Goal: Check status: Check status

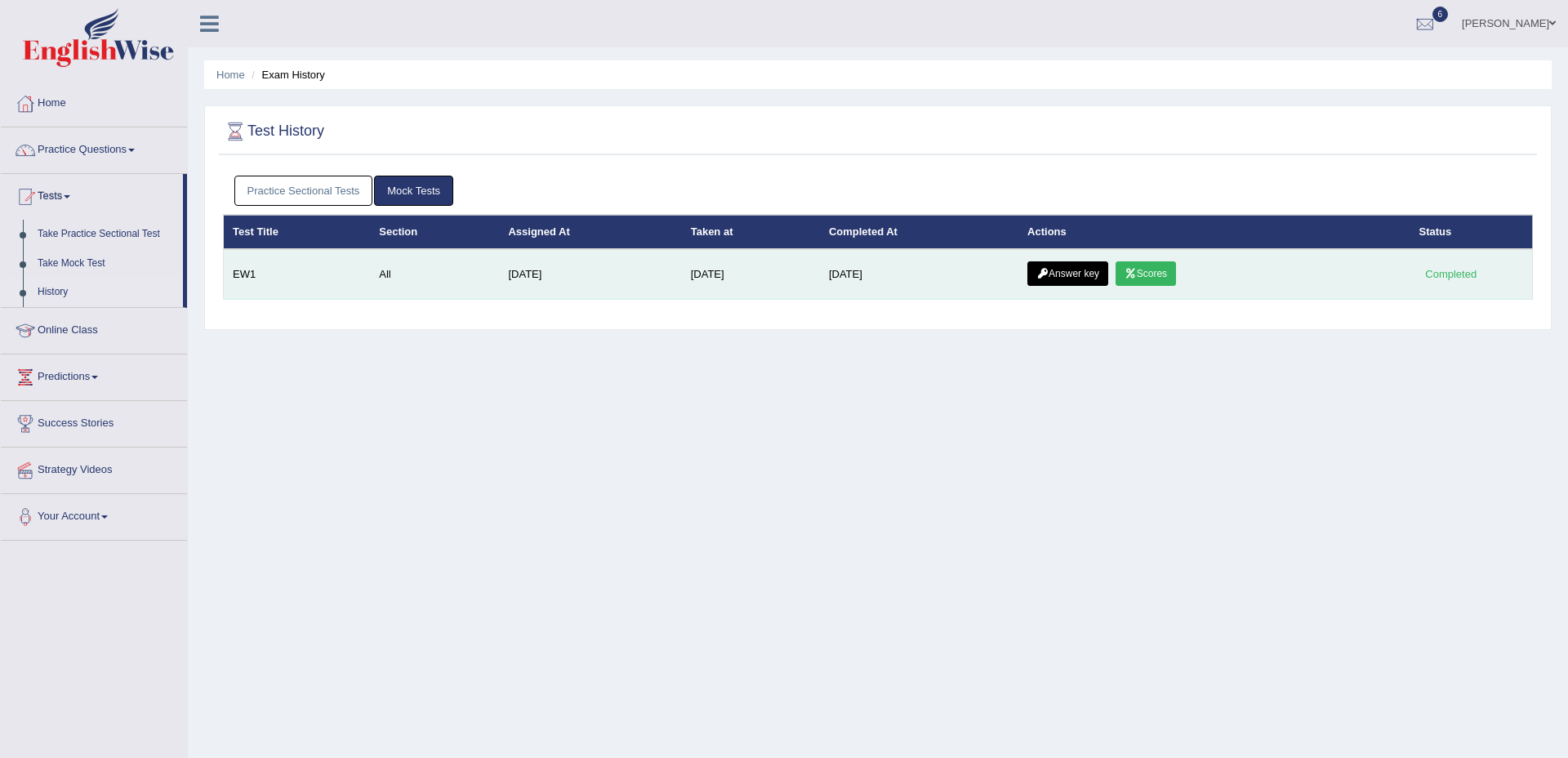
click at [1153, 273] on link "Scores" at bounding box center [1146, 273] width 60 height 24
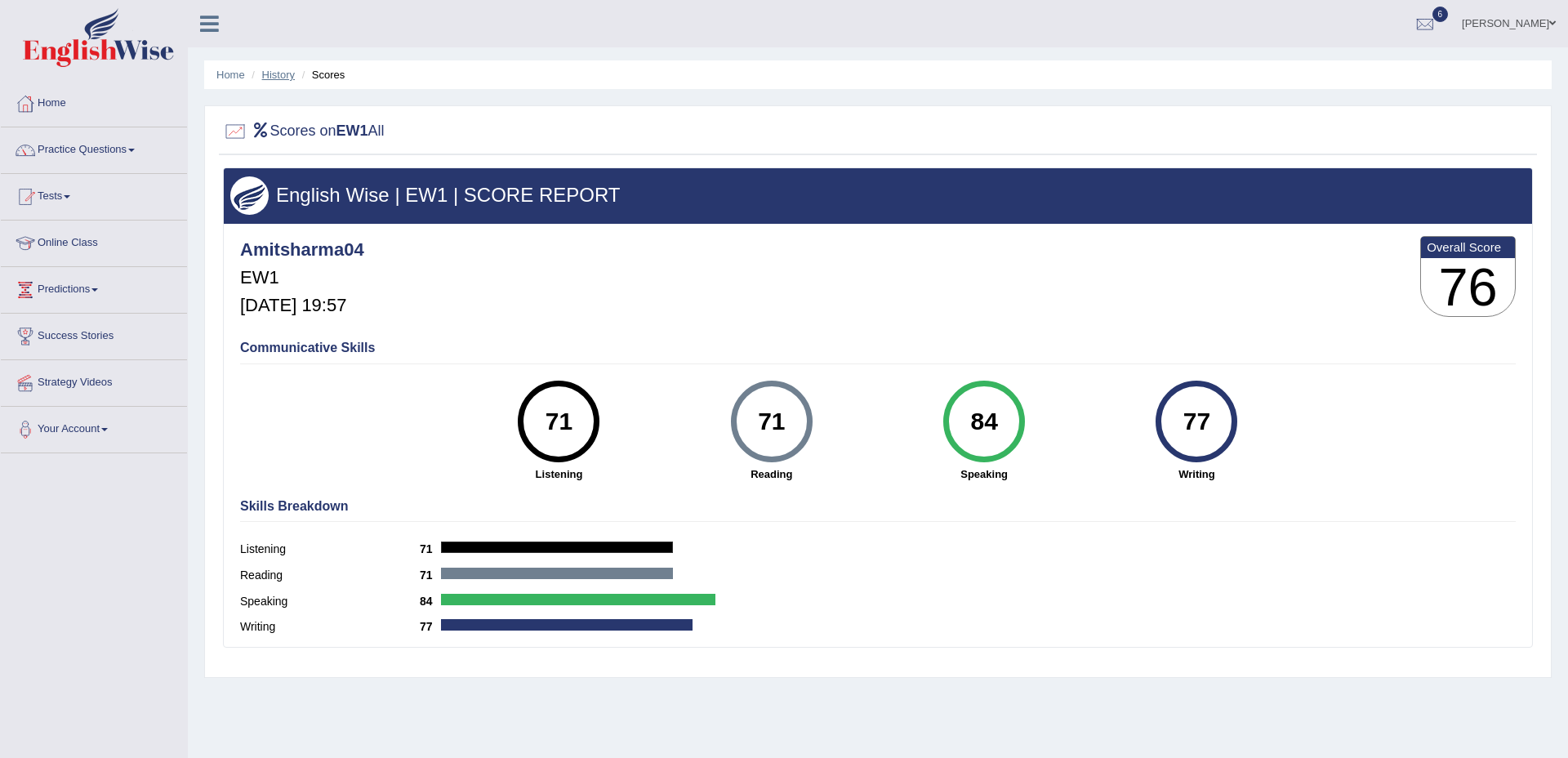
click at [283, 76] on link "History" at bounding box center [278, 75] width 33 height 13
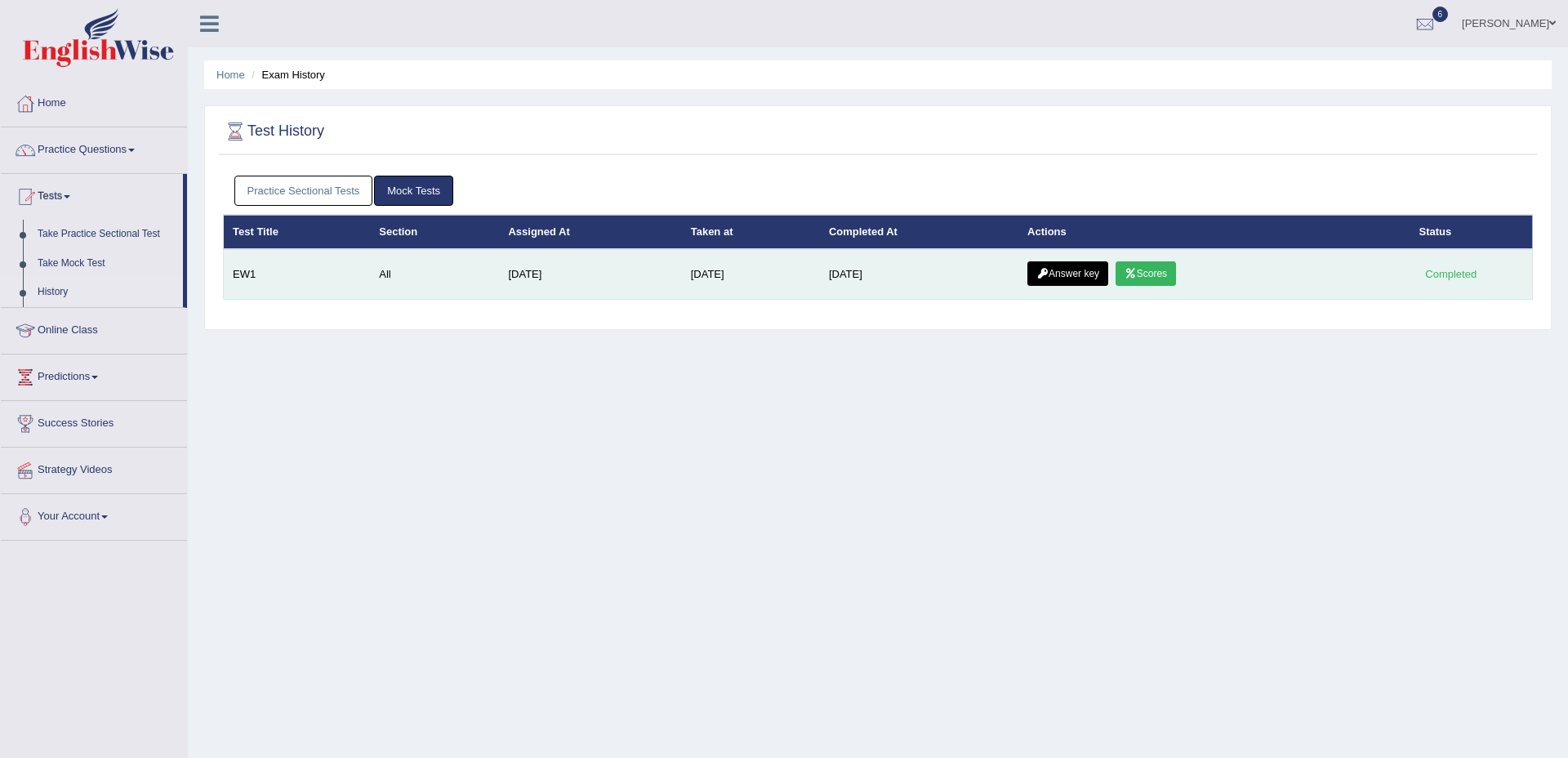
click at [1081, 274] on link "Answer key" at bounding box center [1067, 273] width 81 height 24
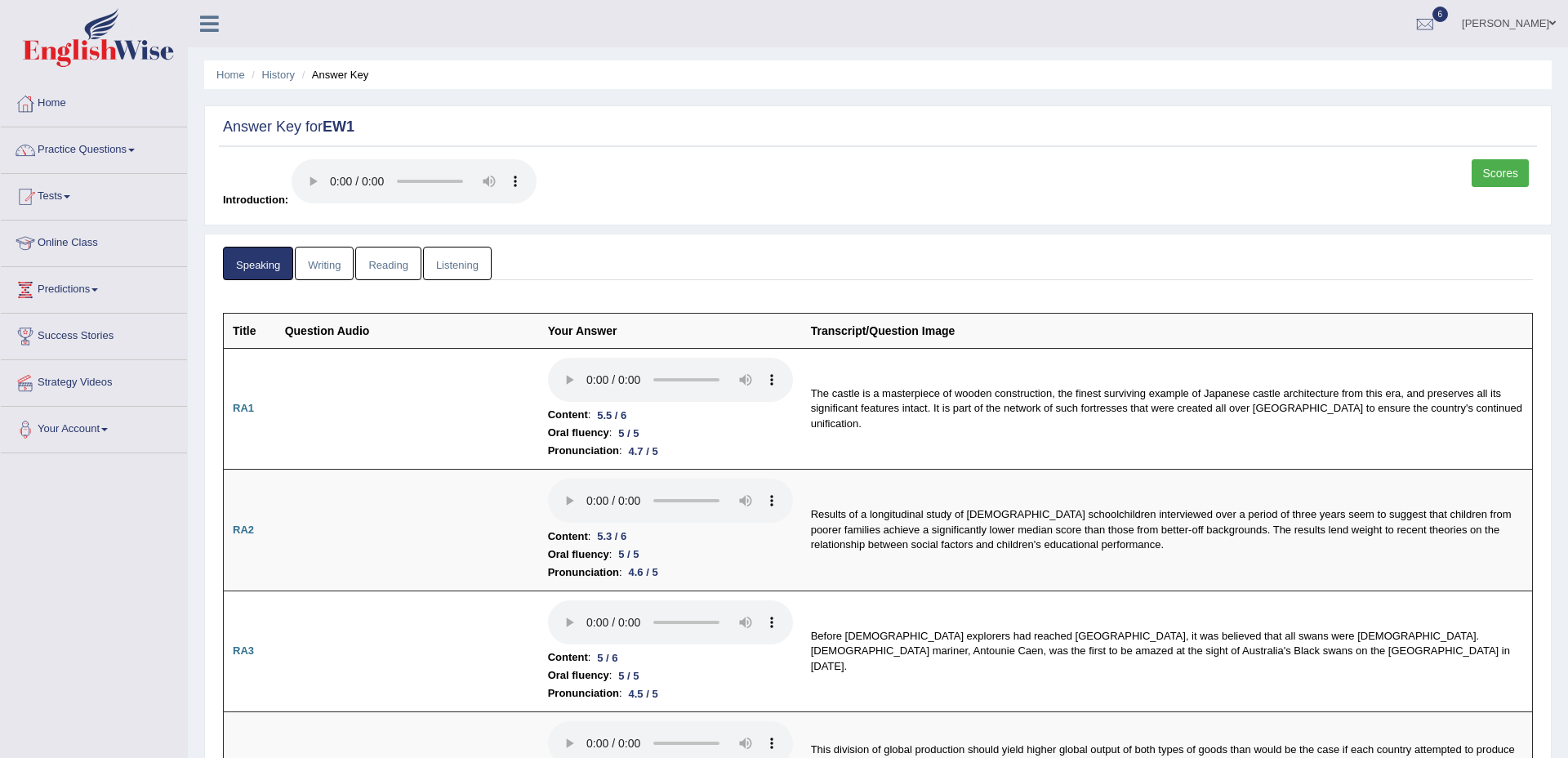
click at [337, 277] on link "Writing" at bounding box center [324, 264] width 59 height 34
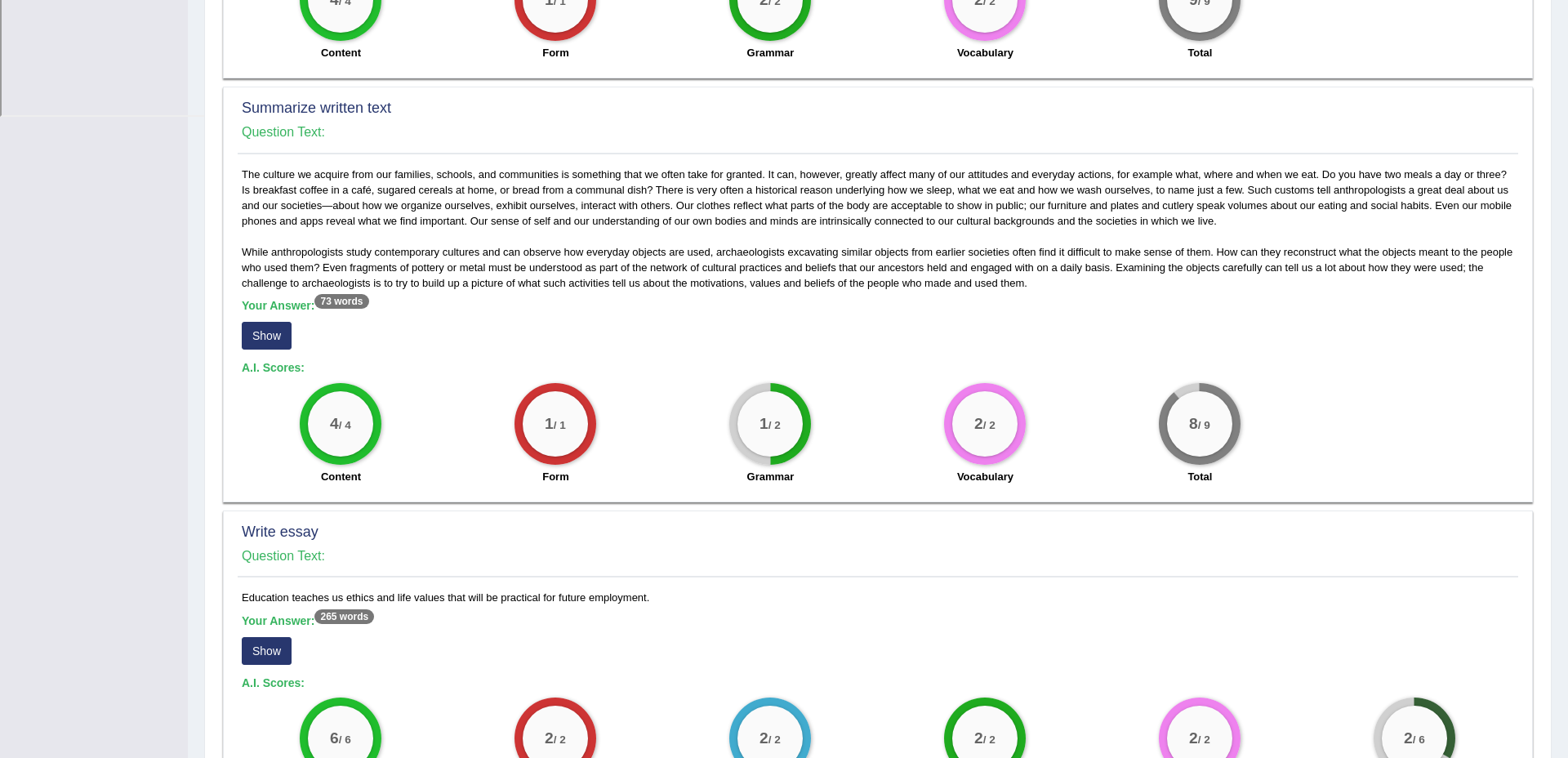
scroll to position [770, 0]
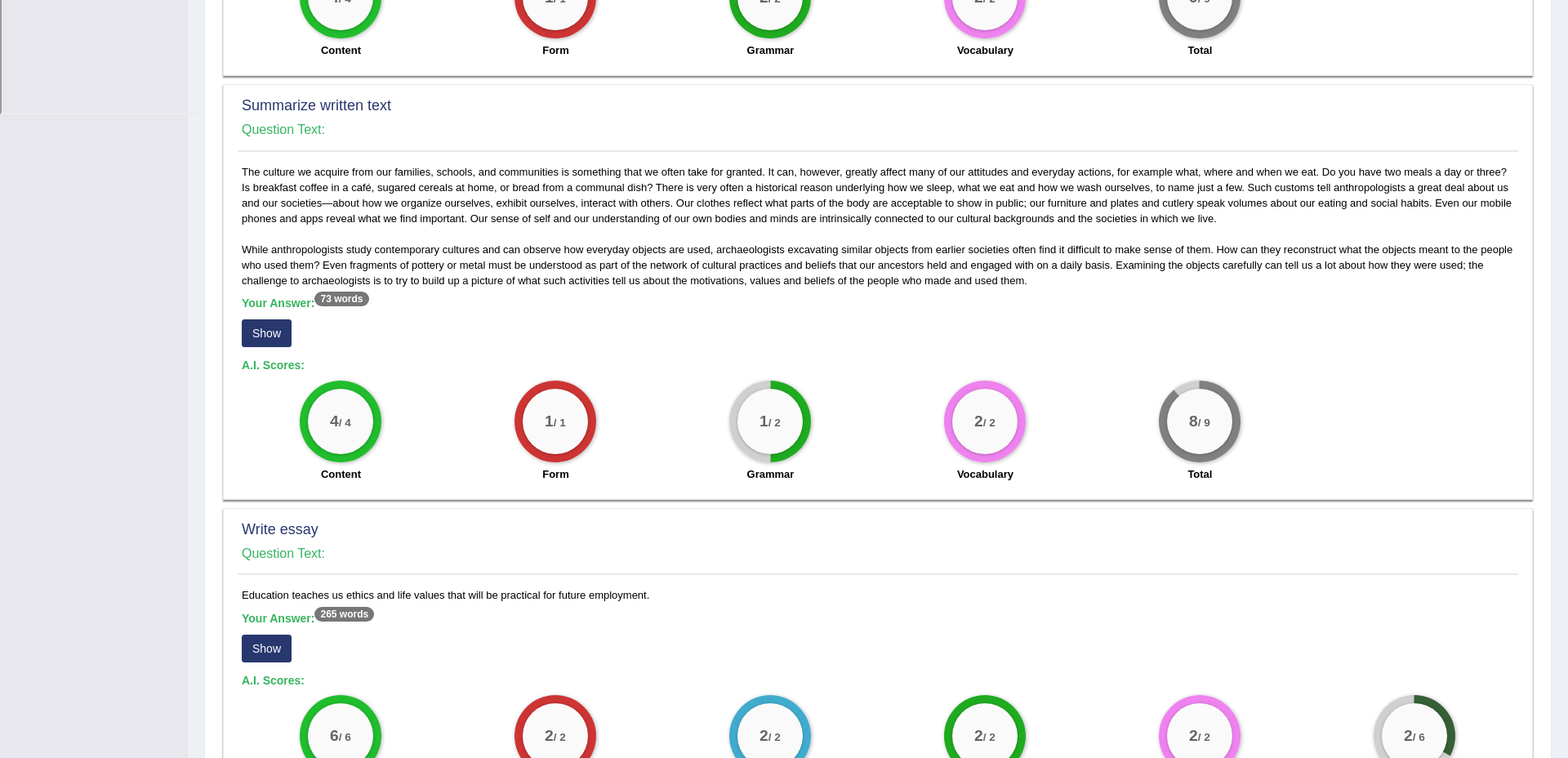
click at [274, 342] on button "Show" at bounding box center [266, 333] width 49 height 28
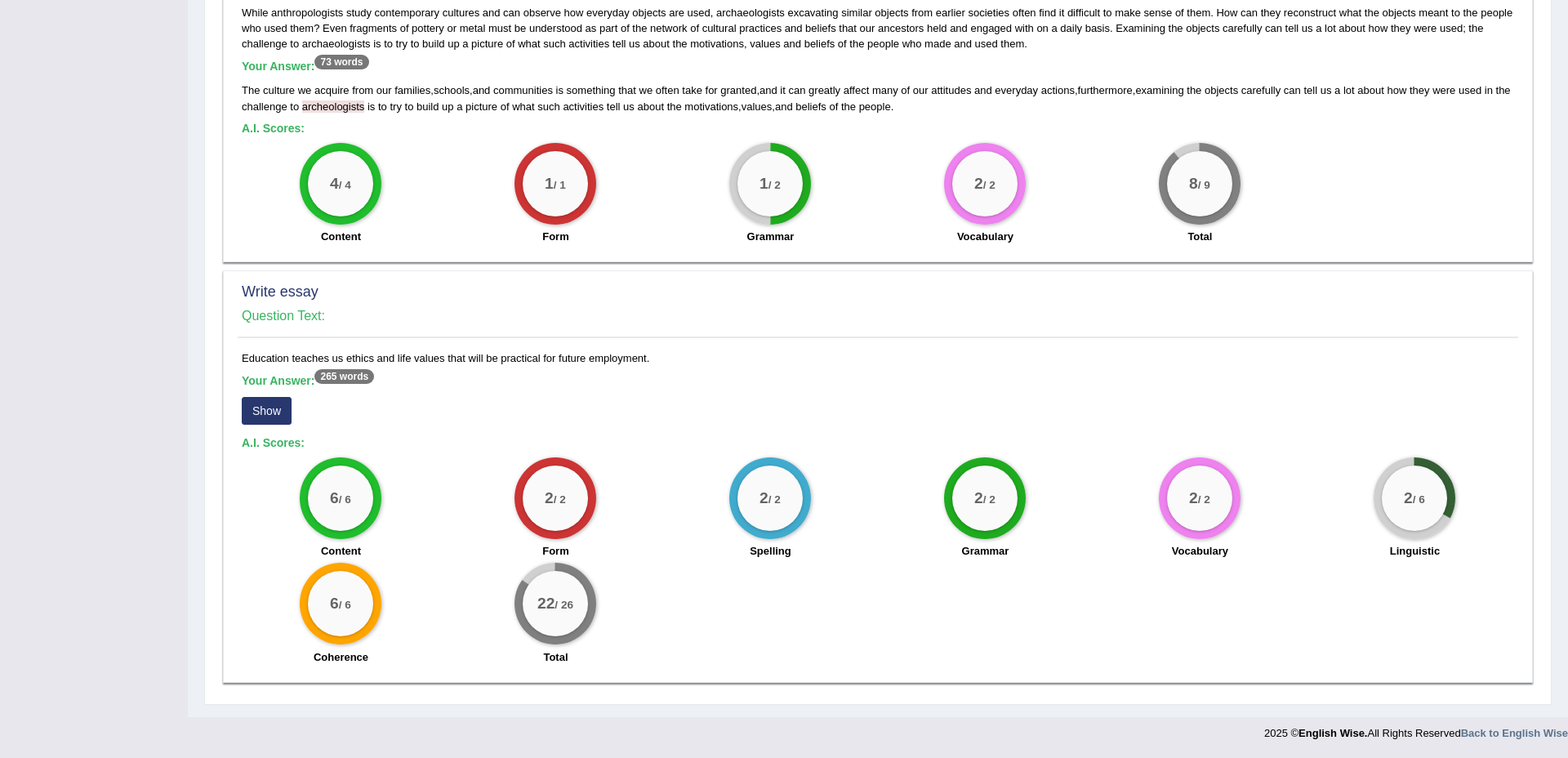
scroll to position [0, 0]
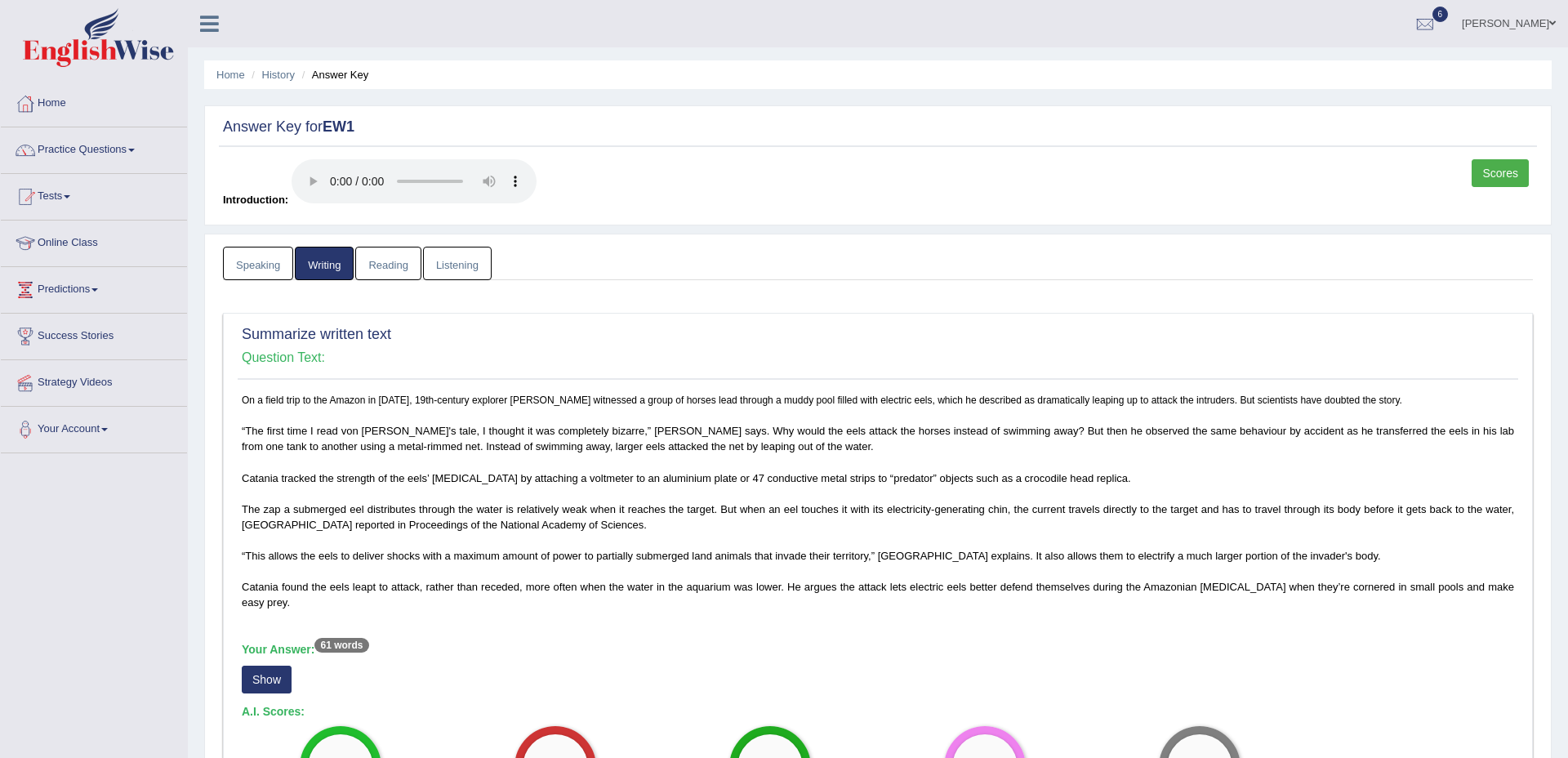
click at [393, 271] on link "Reading" at bounding box center [388, 264] width 65 height 34
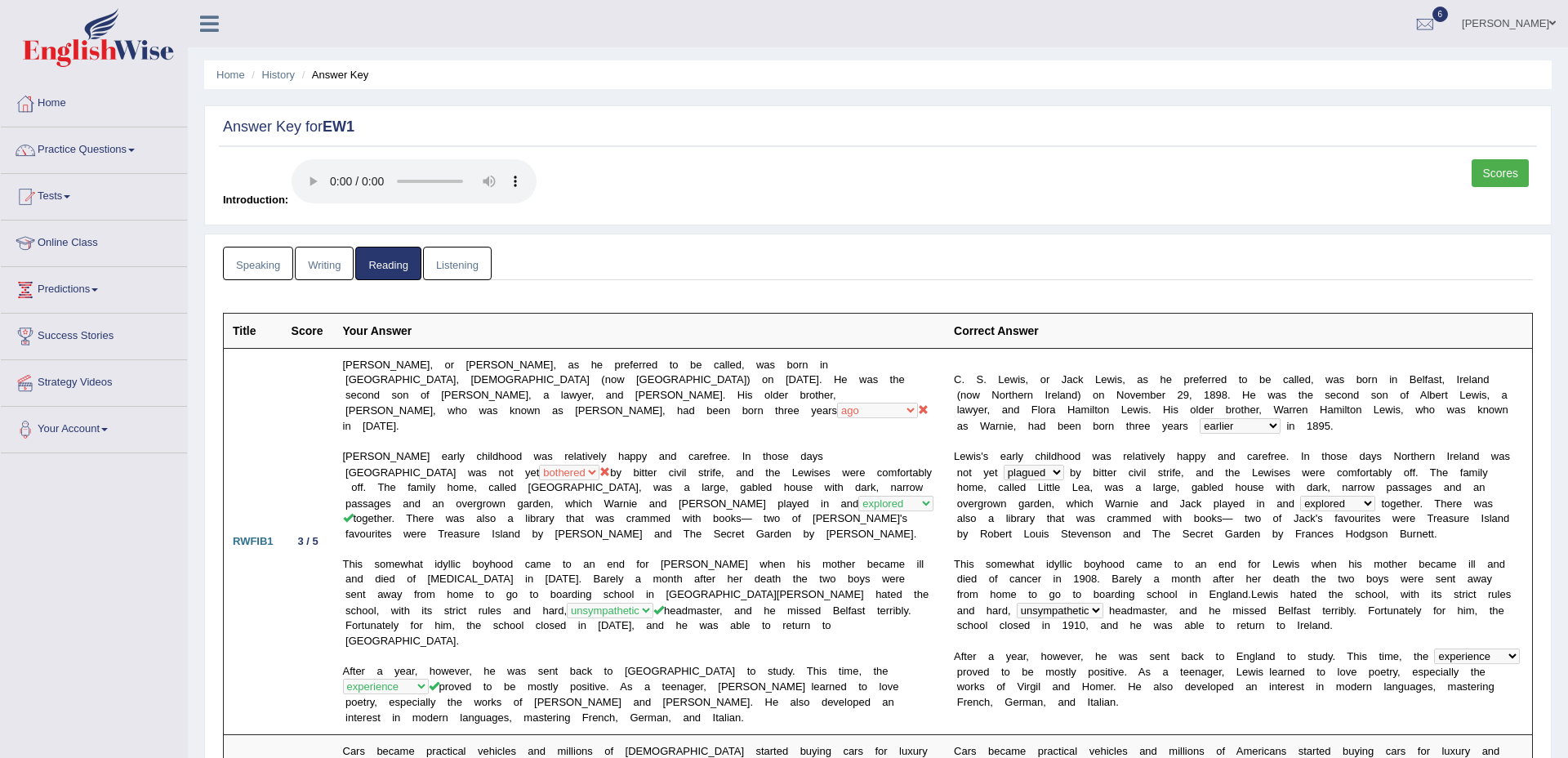
click at [464, 271] on link "Listening" at bounding box center [457, 264] width 69 height 34
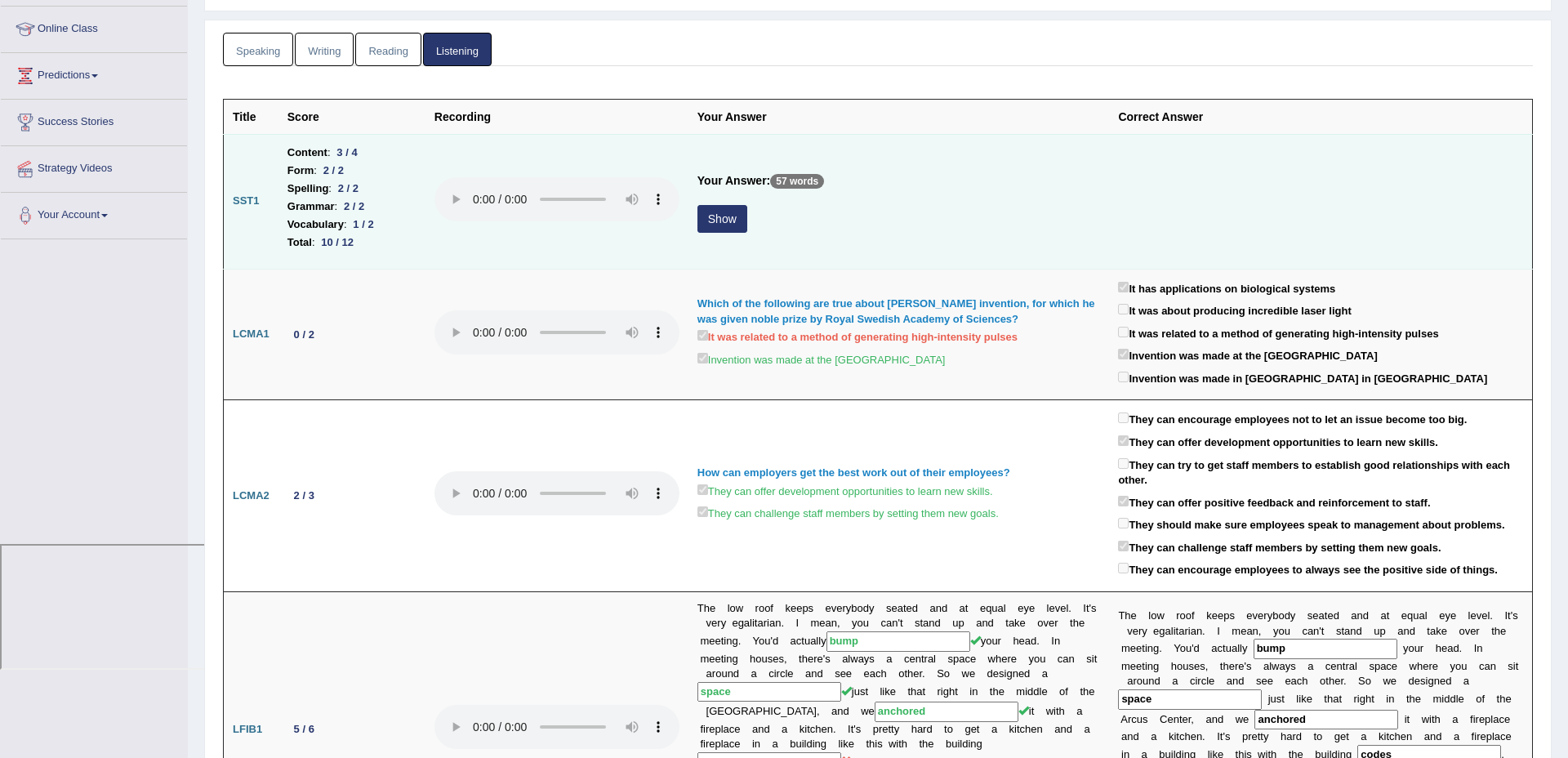
scroll to position [221, 0]
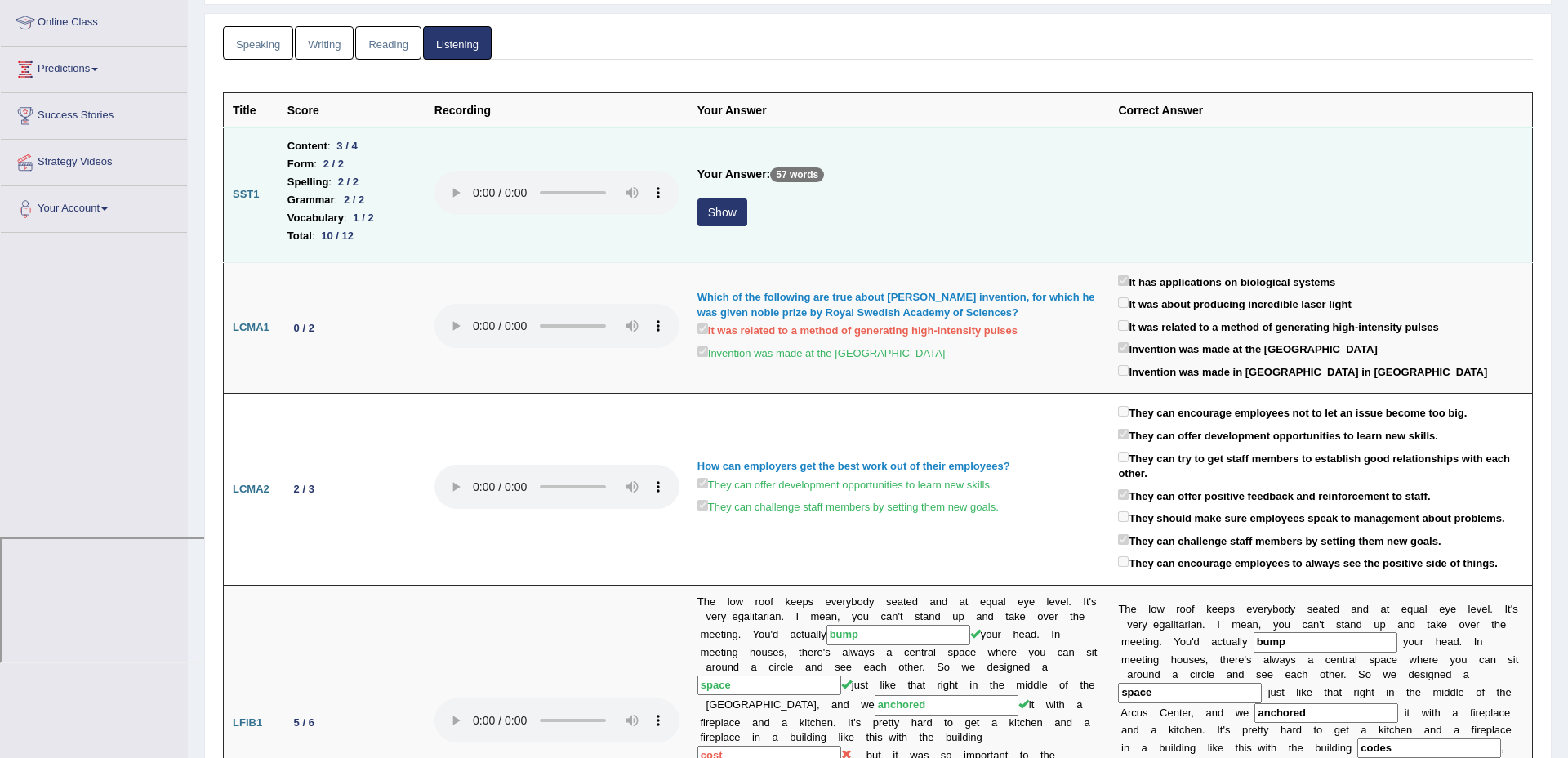
click at [696, 217] on td "Your Answer: 57 words Show" at bounding box center [899, 195] width 421 height 135
click at [720, 214] on button "Show" at bounding box center [721, 212] width 49 height 28
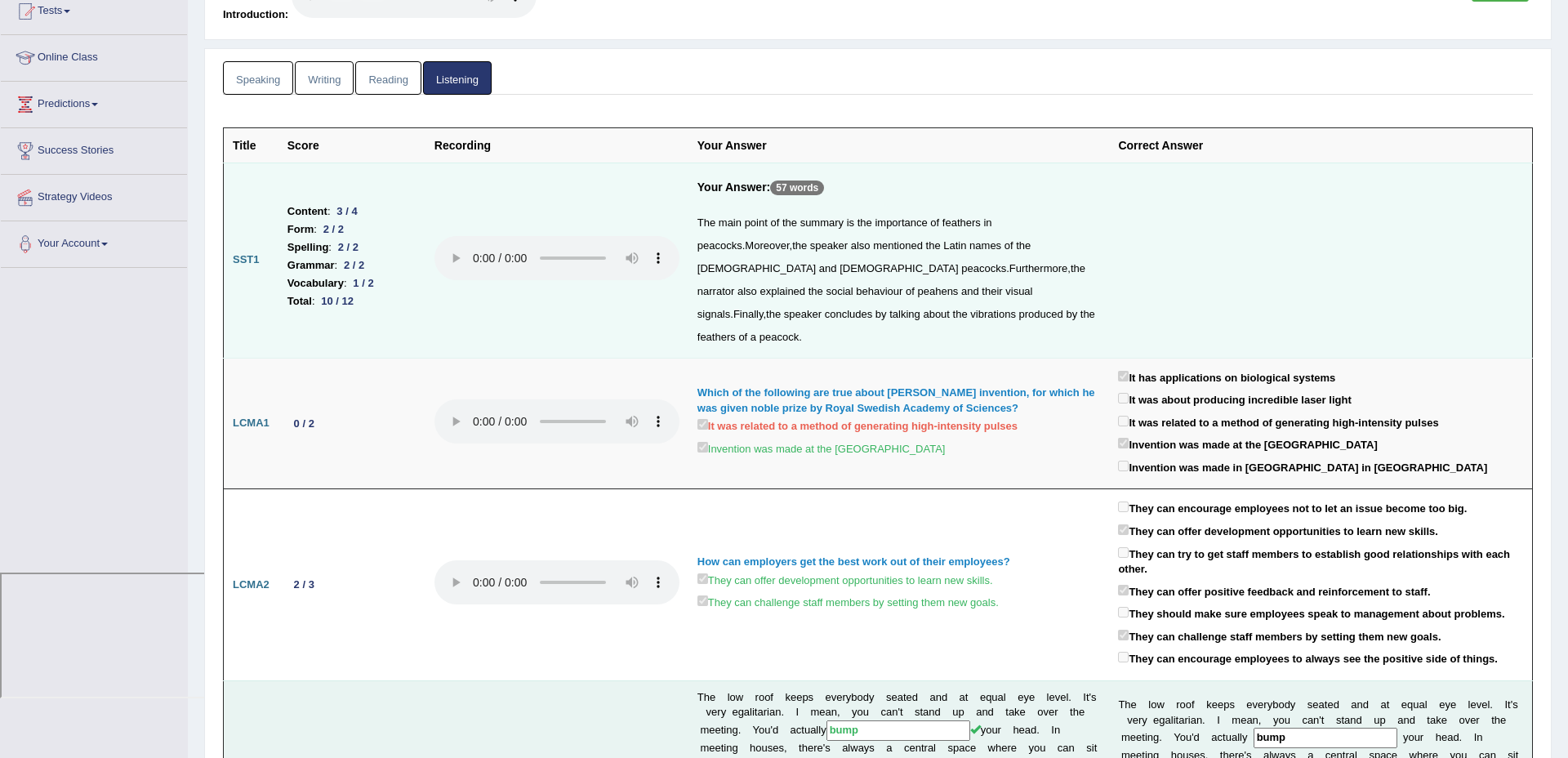
scroll to position [0, 0]
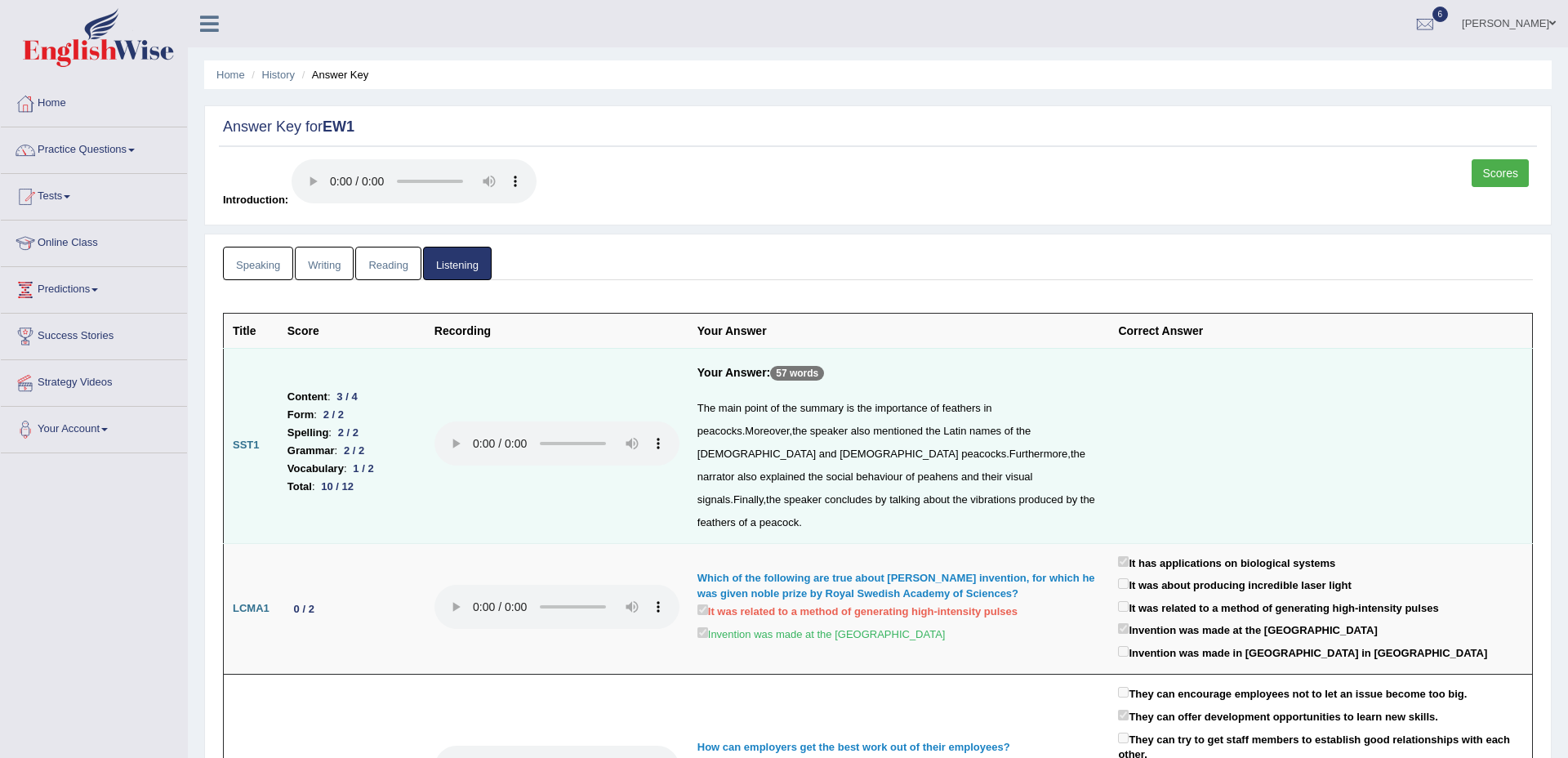
click at [270, 253] on link "Speaking" at bounding box center [258, 264] width 70 height 34
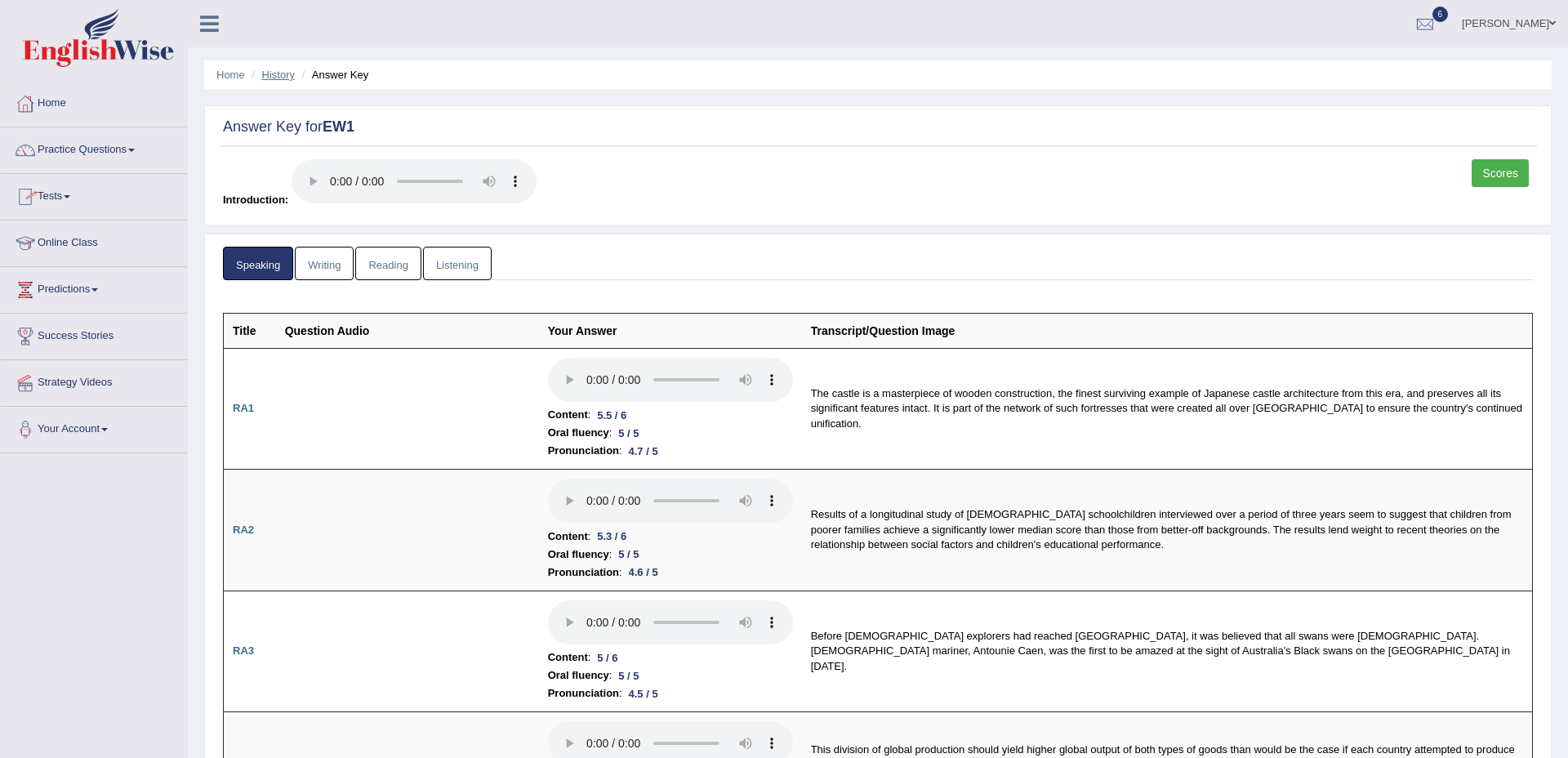
click at [284, 77] on link "History" at bounding box center [278, 75] width 33 height 13
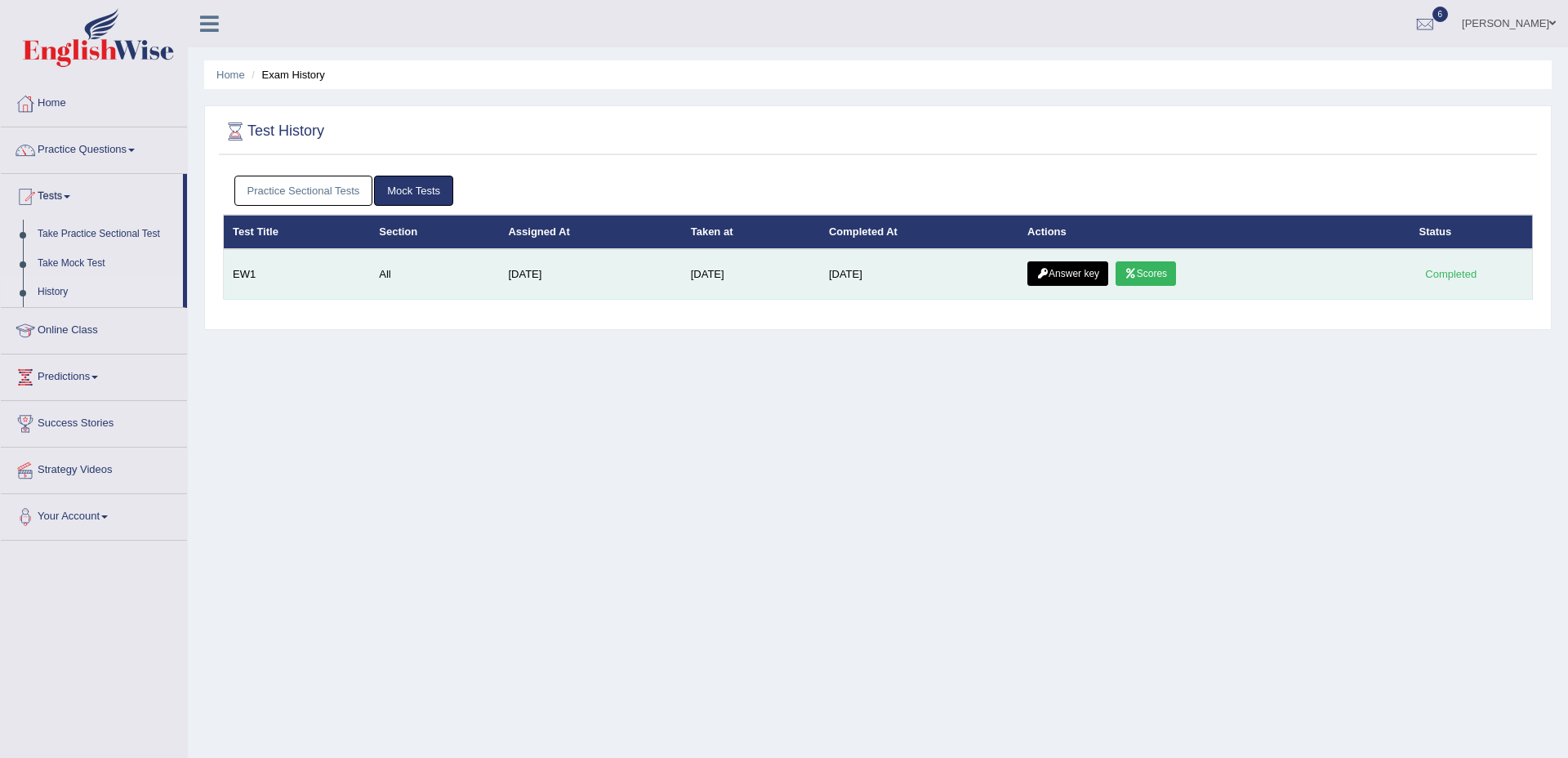
click at [1137, 271] on icon at bounding box center [1130, 274] width 13 height 10
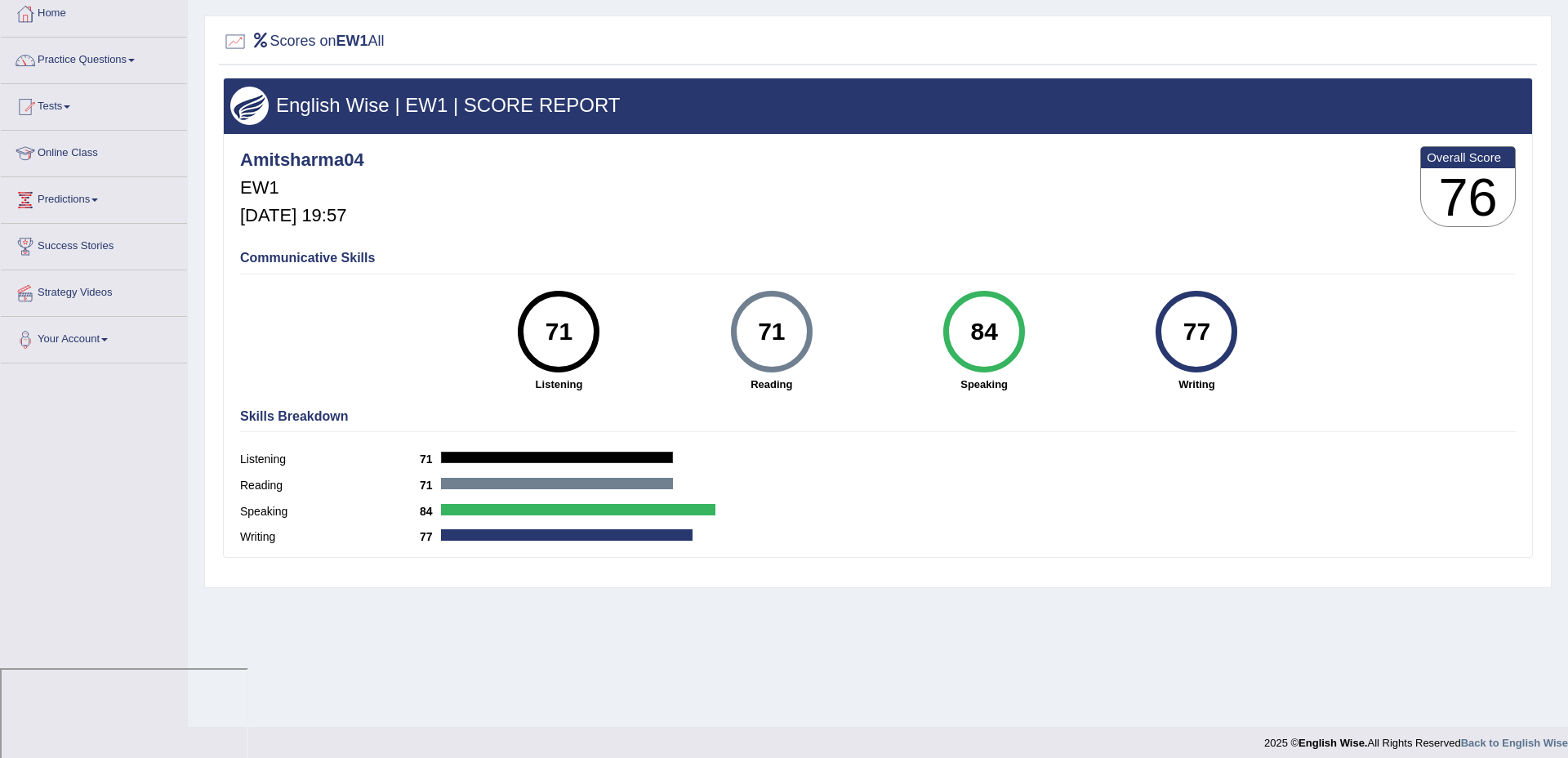
scroll to position [100, 0]
